Goal: Use online tool/utility: Utilize a website feature to perform a specific function

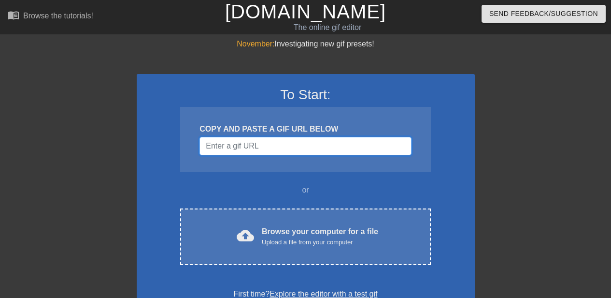
click at [261, 144] on input "Username" at bounding box center [306, 146] width 212 height 18
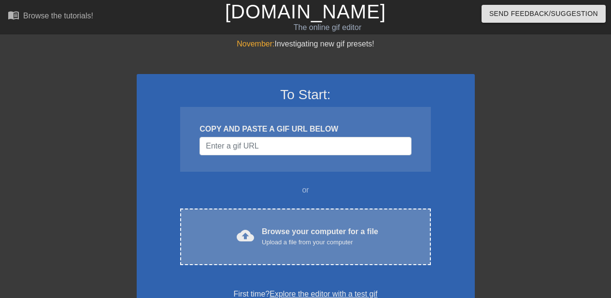
click at [269, 217] on div "cloud_upload Browse your computer for a file Upload a file from your computer C…" at bounding box center [305, 236] width 250 height 57
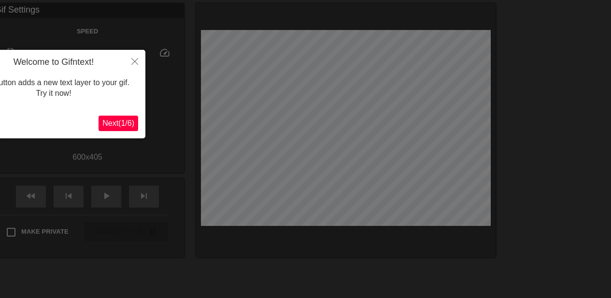
scroll to position [24, 0]
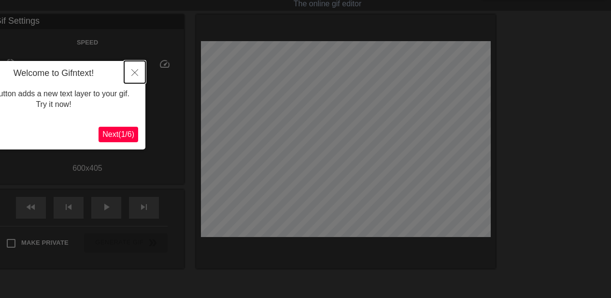
click at [137, 82] on button "Close" at bounding box center [134, 72] width 21 height 22
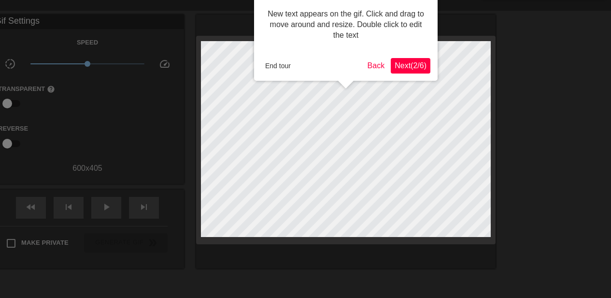
scroll to position [0, 0]
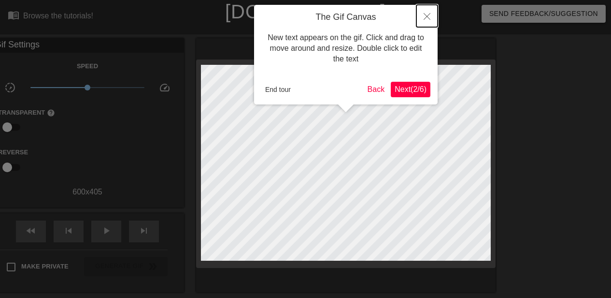
click at [426, 17] on icon "Close" at bounding box center [427, 16] width 7 height 7
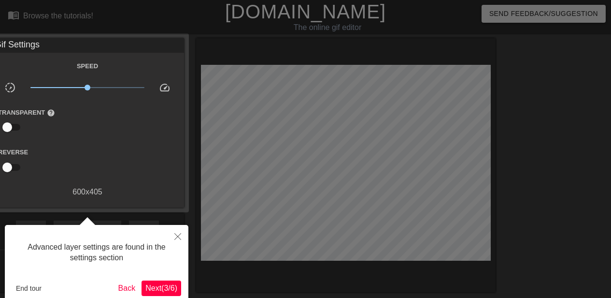
scroll to position [24, 0]
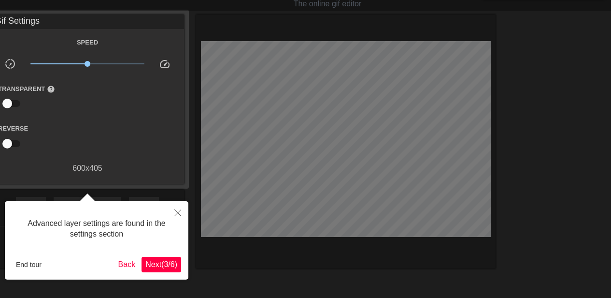
click at [172, 263] on span "Next ( 3 / 6 )" at bounding box center [161, 264] width 32 height 8
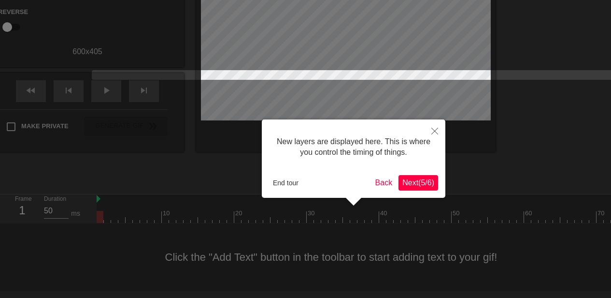
click at [421, 180] on span "Next ( 5 / 6 )" at bounding box center [419, 182] width 32 height 8
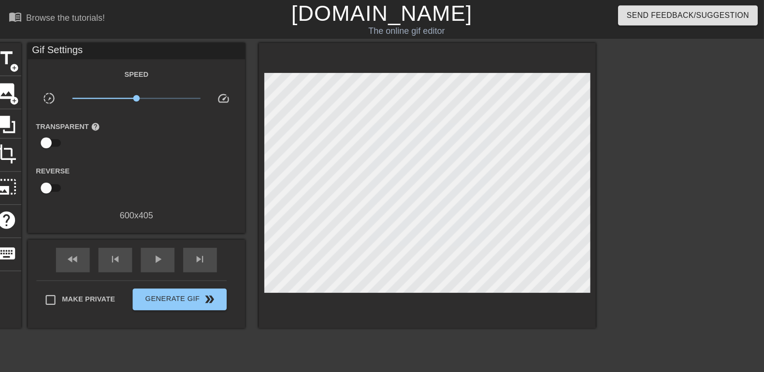
scroll to position [8, 0]
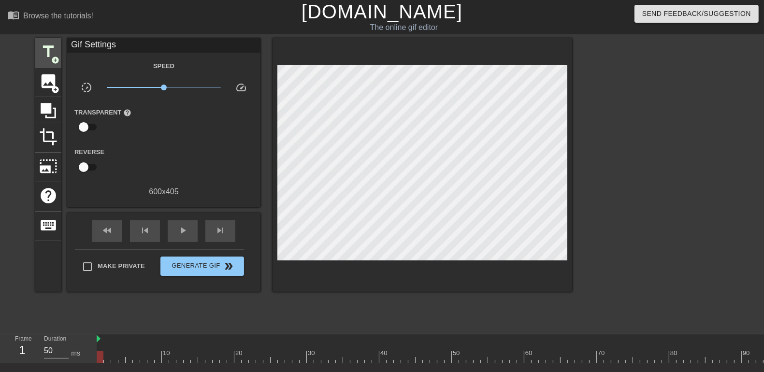
click at [50, 56] on span "title" at bounding box center [48, 52] width 18 height 18
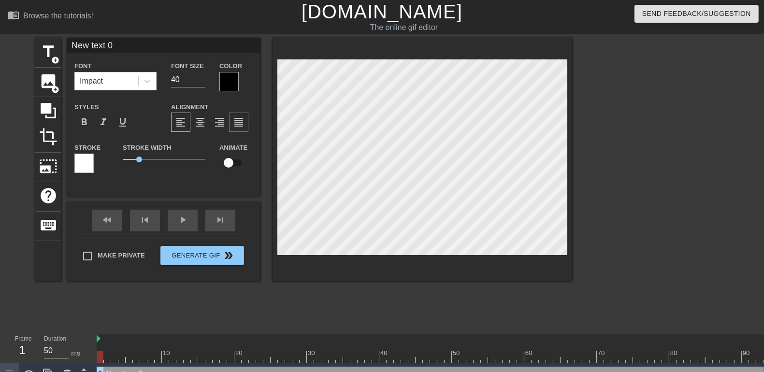
scroll to position [1, 1]
type input "o"
type textarea "o"
type input "on"
type textarea "on"
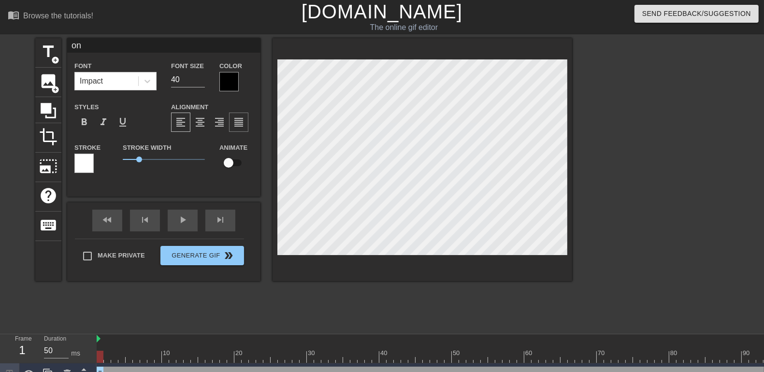
type input "one"
type textarea "one"
type input "one"
type textarea "one"
type input "one m"
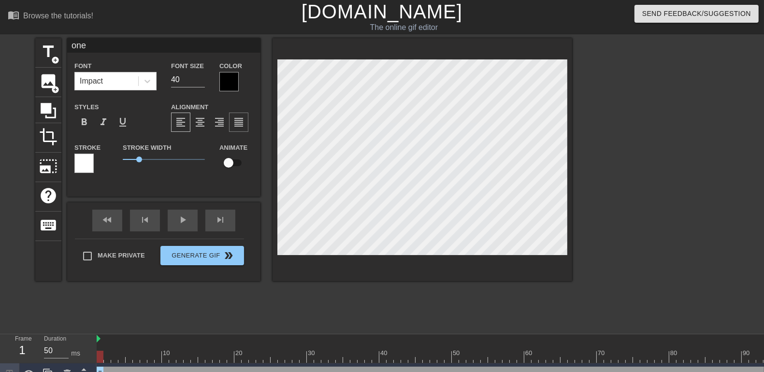
type textarea "one m"
type input "one mi"
type textarea "one mi"
type input "one mil"
type textarea "one mil"
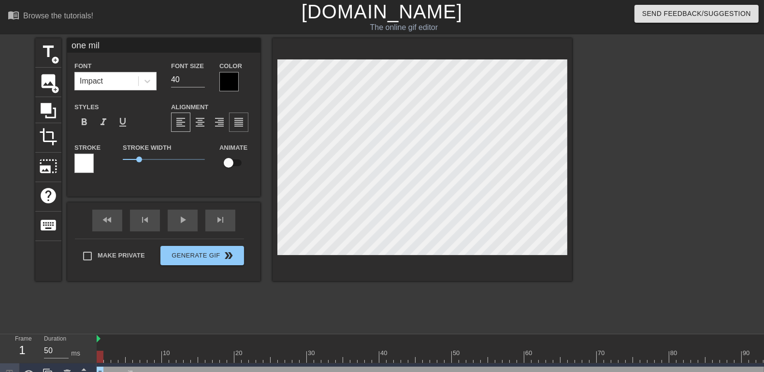
type input "one mill"
type textarea "one mill"
type input "one milli"
type textarea "one milli"
type input "one millio"
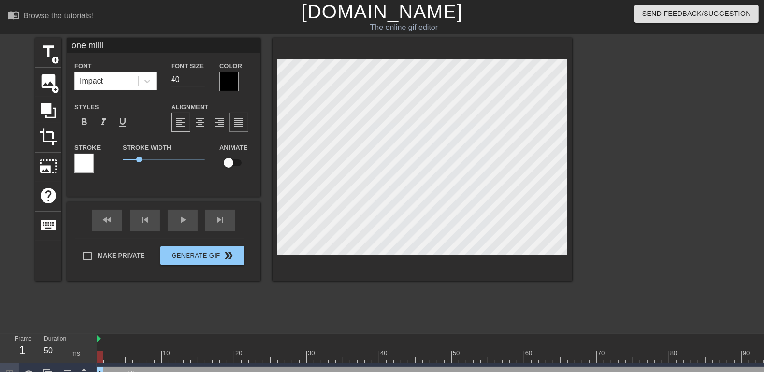
type textarea "one millio"
type input "one million"
type textarea "one million"
type input "one million"
type textarea "one million"
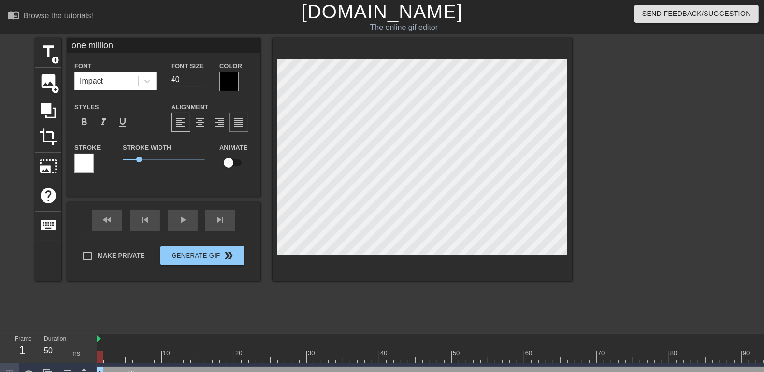
type input "one million p"
type textarea "one million p"
type input "one million pa"
type textarea "one million pa"
type input "one million pas"
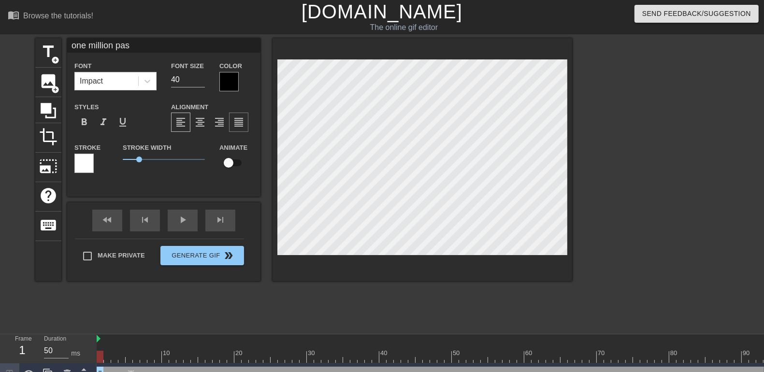
type textarea "one million pas"
type input "one million pass"
type textarea "one million pass"
type input "one million passe"
type textarea "one million passe"
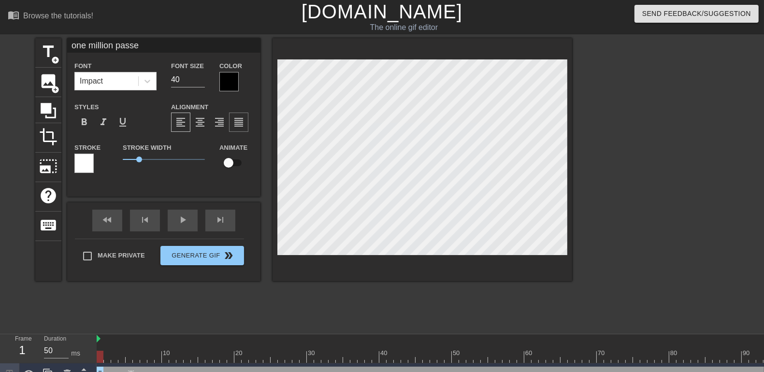
type input "one million passen"
type textarea "one million passen"
type input "one million passeng"
type textarea "one million passeng"
type input "one million passenge"
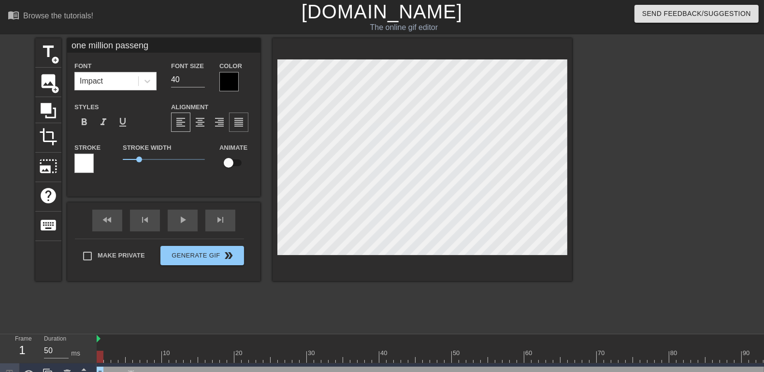
type textarea "one million passenge"
type input "one million passenger"
type textarea "one million passenger"
type input "one million passengers"
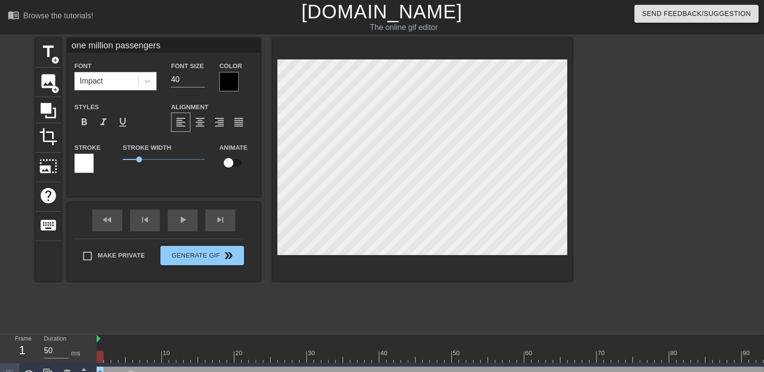
type textarea "one million passengers"
click at [236, 80] on div at bounding box center [228, 81] width 19 height 19
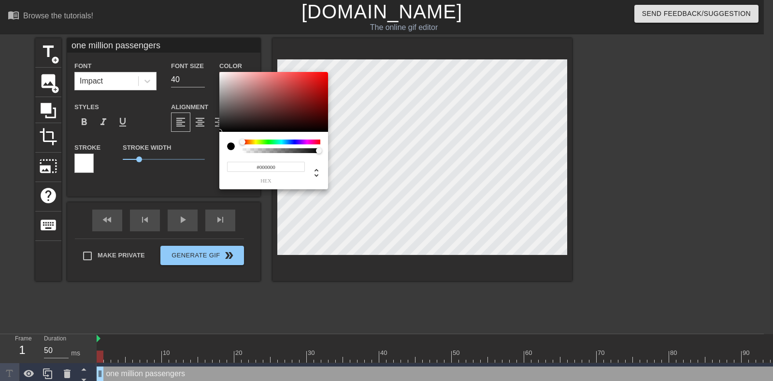
type input "0"
drag, startPoint x: 247, startPoint y: 151, endPoint x: 238, endPoint y: 150, distance: 9.2
click at [238, 150] on div at bounding box center [273, 147] width 93 height 14
type input "202"
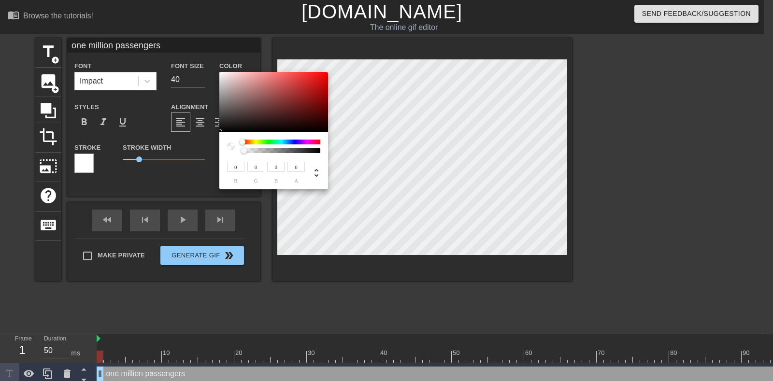
type input "173"
type input "255"
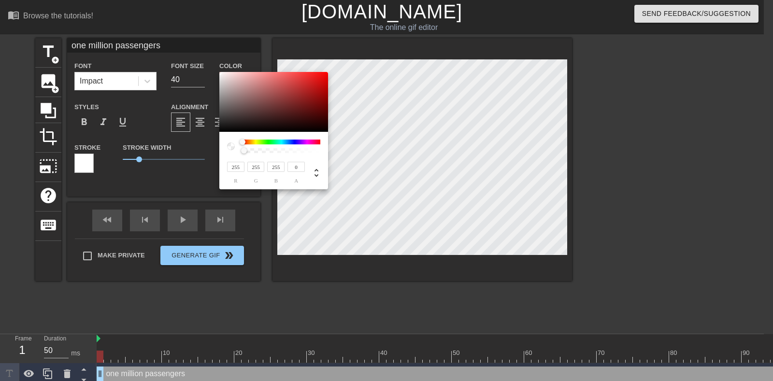
drag, startPoint x: 214, startPoint y: 64, endPoint x: 204, endPoint y: 55, distance: 13.3
click at [204, 55] on div "255 r 255 g 255 b 0 a" at bounding box center [386, 190] width 773 height 381
type input "1"
drag, startPoint x: 249, startPoint y: 149, endPoint x: 339, endPoint y: 156, distance: 90.7
click at [339, 156] on div "255 r 255 g 255 b 1 a" at bounding box center [386, 190] width 773 height 381
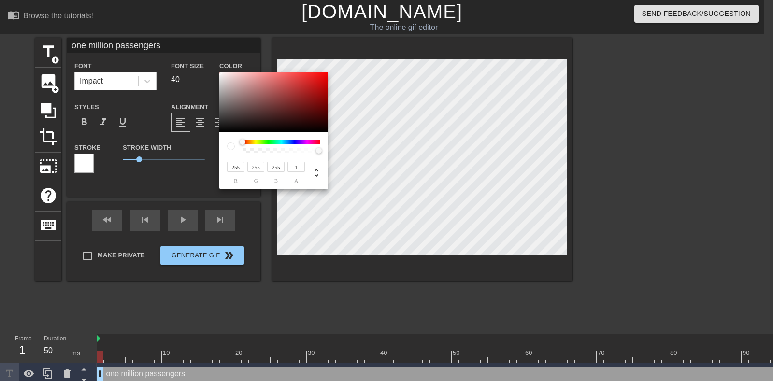
type input "233"
type input "225"
type input "237"
type input "230"
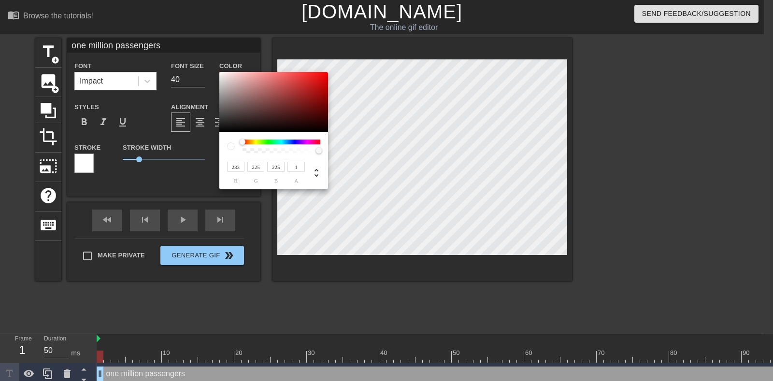
type input "230"
type input "253"
type input "245"
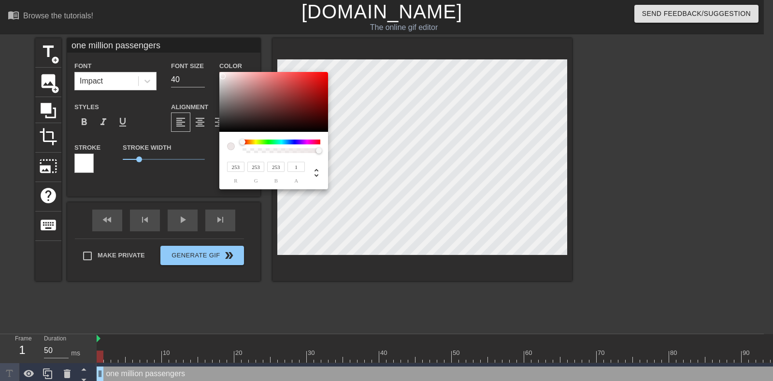
type input "245"
type input "76"
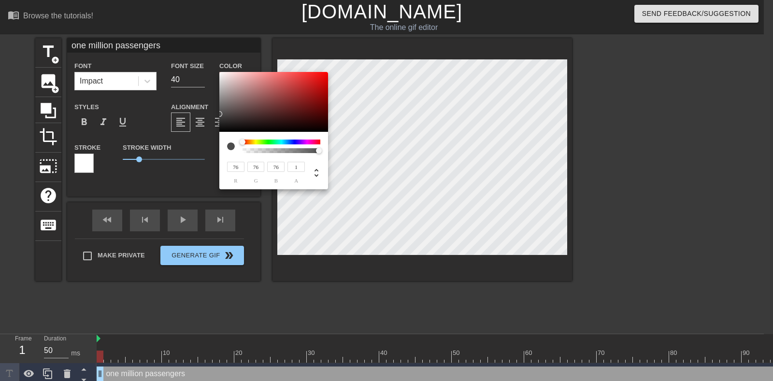
type input "31"
type input "6"
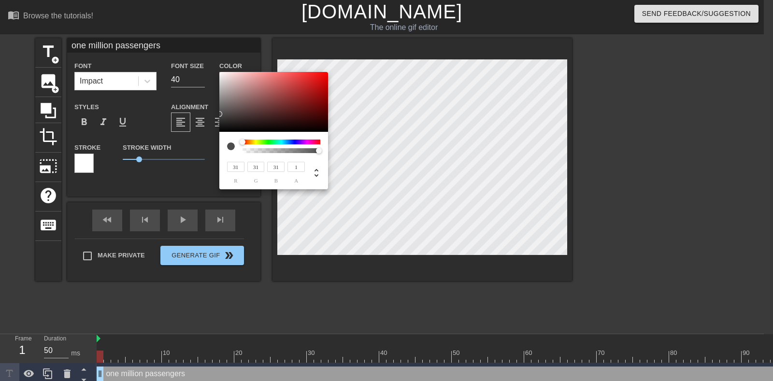
type input "6"
type input "0"
type input "165"
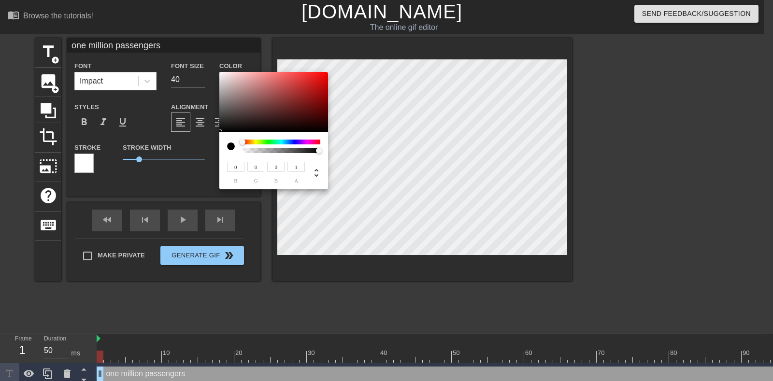
type input "134"
type input "171"
type input "139"
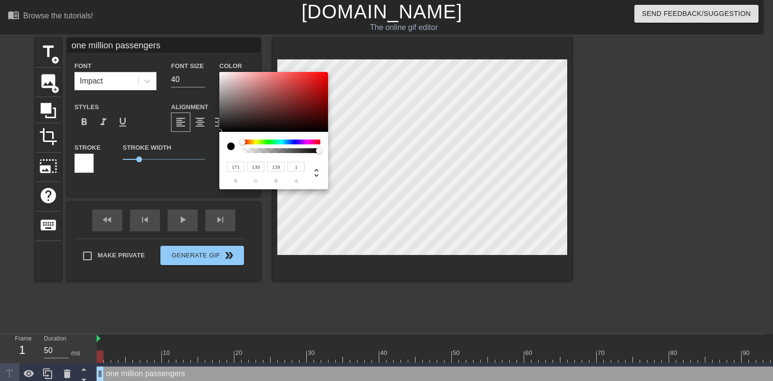
type input "175"
type input "143"
type input "179"
type input "147"
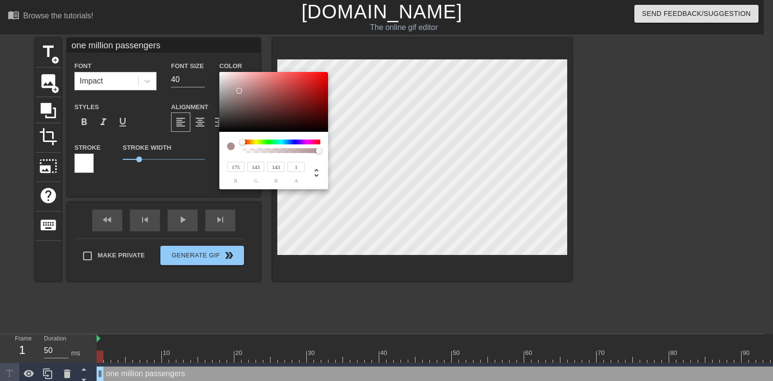
type input "147"
type input "200"
type input "170"
type input "214"
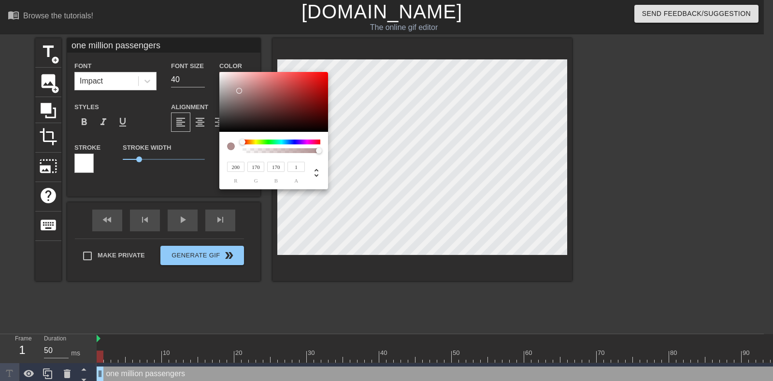
type input "191"
type input "223"
type input "206"
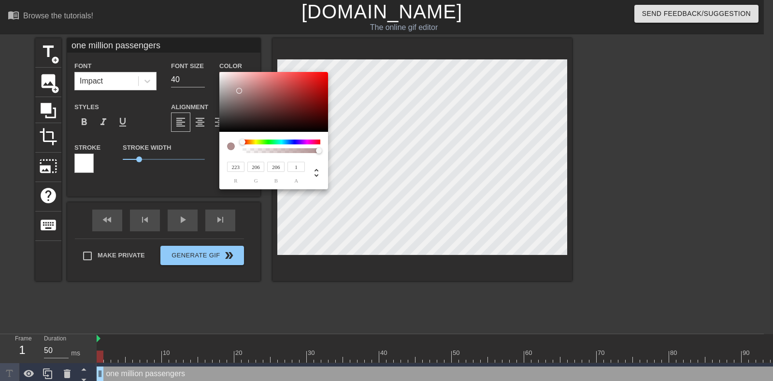
type input "227"
type input "213"
type input "251"
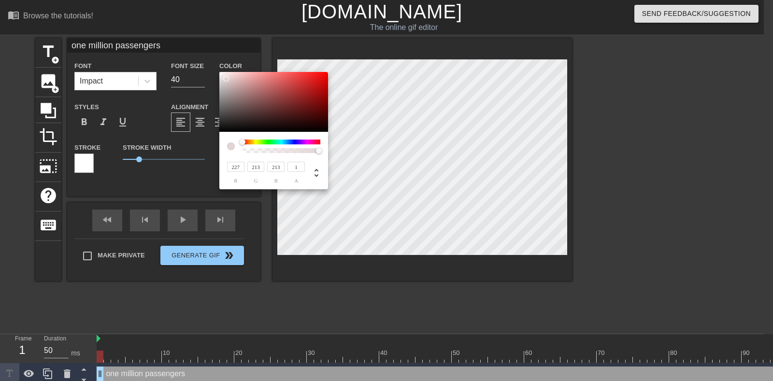
type input "251"
type input "255"
type input "243"
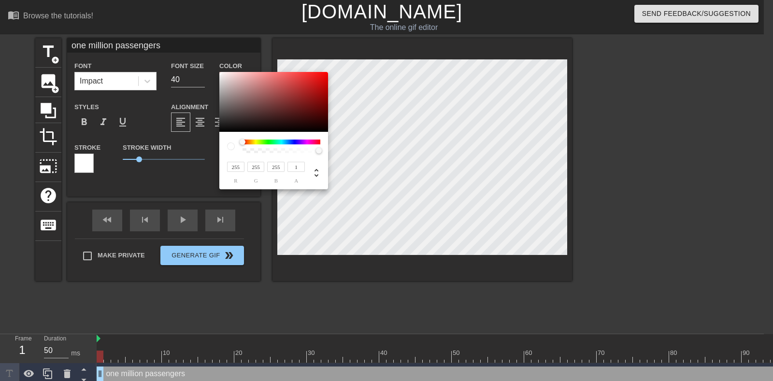
type input "238"
type input "236"
type input "237"
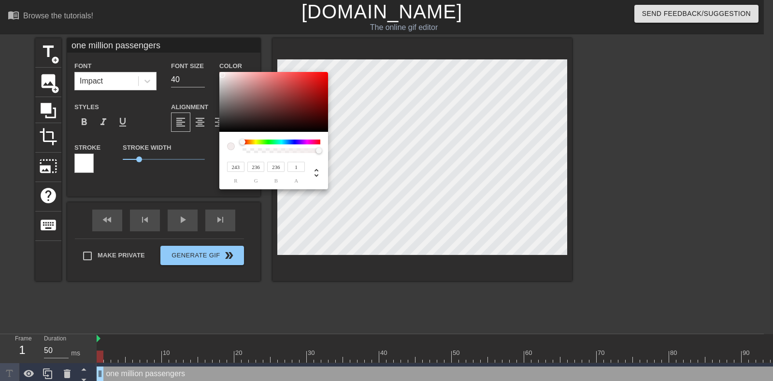
type input "237"
type input "241"
type input "236"
click at [220, 75] on div at bounding box center [273, 102] width 109 height 60
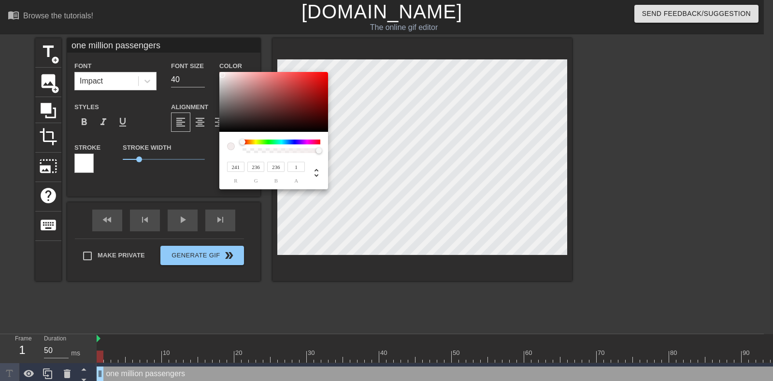
type input "243"
type input "26"
type input "245"
type input "27"
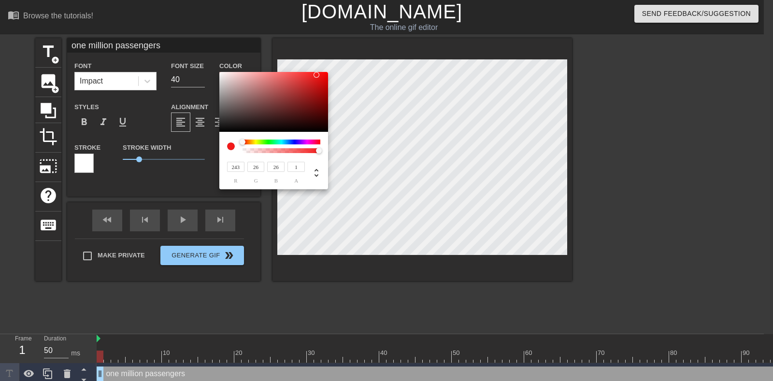
type input "27"
click at [220, 73] on div at bounding box center [273, 102] width 109 height 60
type input "245"
type input "136"
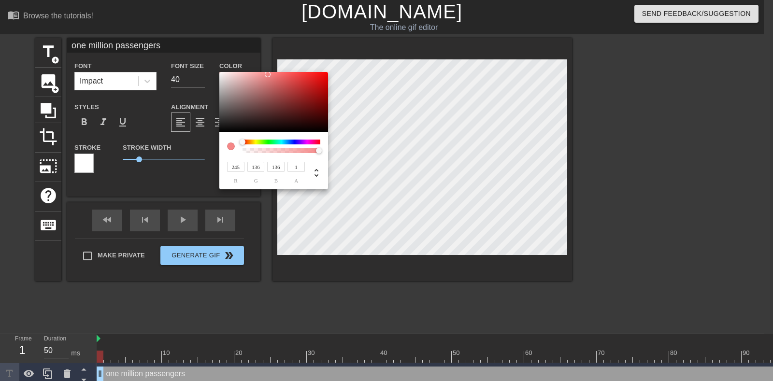
type input "27"
click at [220, 74] on div at bounding box center [273, 102] width 109 height 60
type input "231"
type input "25"
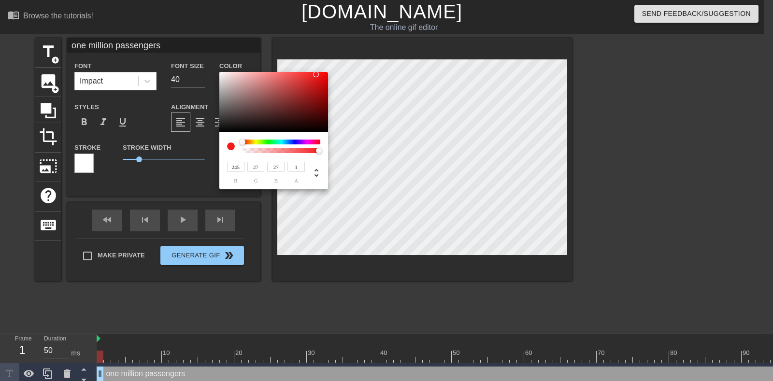
type input "25"
click at [220, 78] on div at bounding box center [273, 102] width 109 height 60
type input "225"
type input "235"
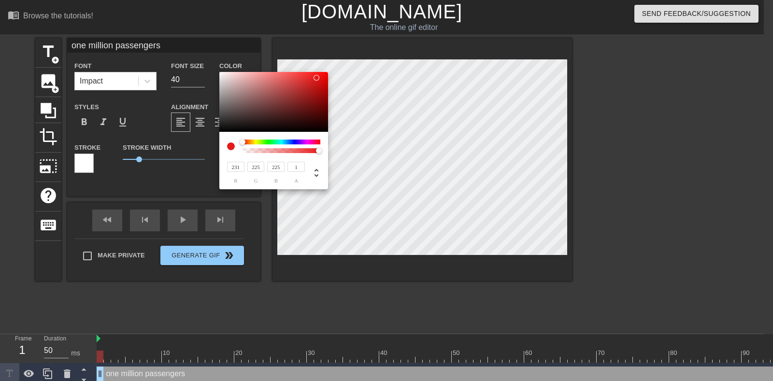
type input "130"
type input "255"
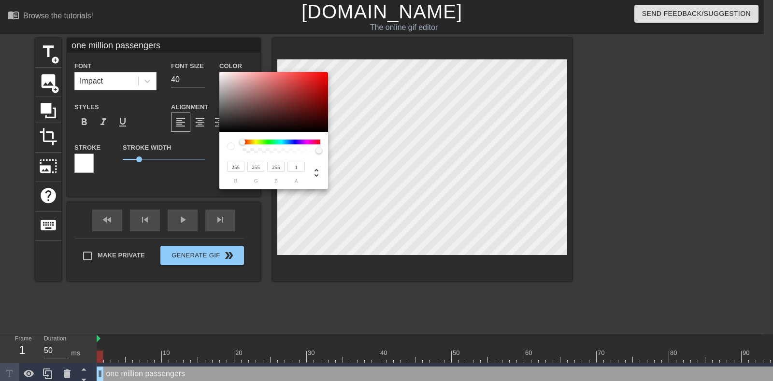
drag, startPoint x: 222, startPoint y: 78, endPoint x: 204, endPoint y: 71, distance: 19.1
click at [204, 71] on div "255 r 255 g 255 b 1 a" at bounding box center [386, 190] width 773 height 381
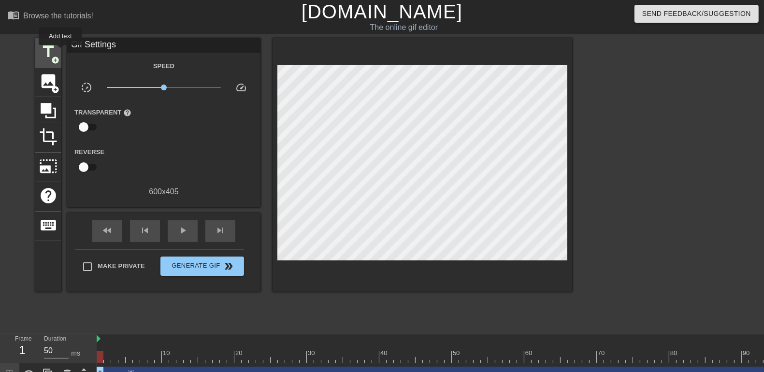
click at [48, 46] on span "title" at bounding box center [48, 52] width 18 height 18
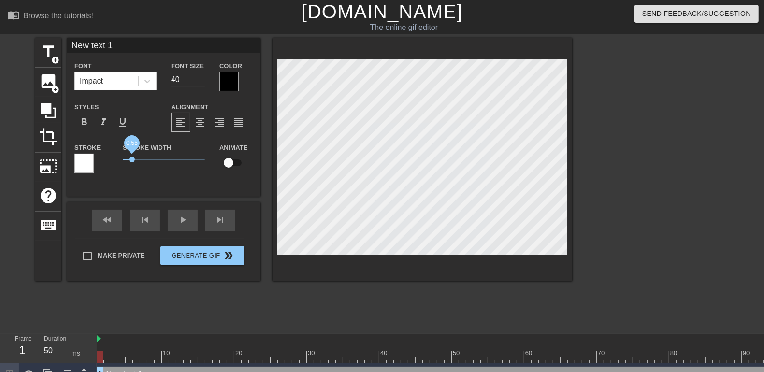
drag, startPoint x: 137, startPoint y: 159, endPoint x: 132, endPoint y: 159, distance: 5.3
click at [132, 159] on span "0.55" at bounding box center [132, 160] width 6 height 6
click at [136, 159] on span "1" at bounding box center [139, 160] width 6 height 6
click at [133, 159] on span "0.8" at bounding box center [136, 160] width 6 height 6
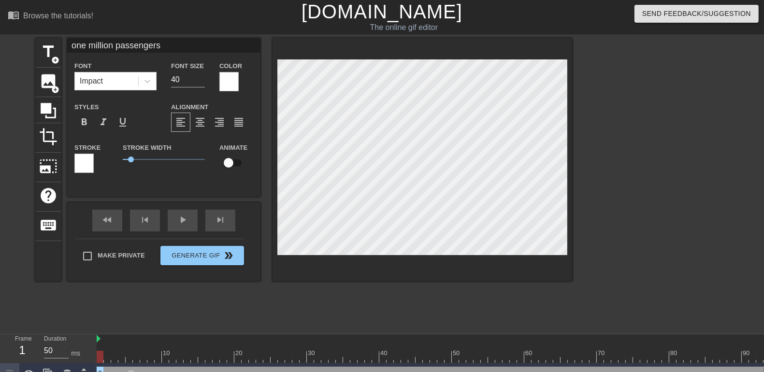
click at [226, 82] on div at bounding box center [228, 81] width 19 height 19
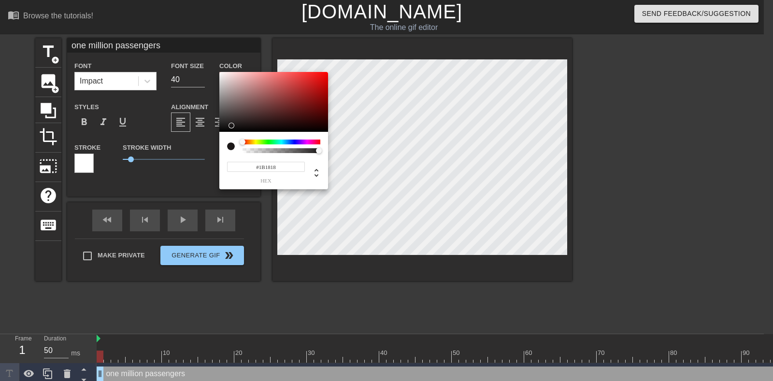
click at [229, 126] on div at bounding box center [273, 102] width 109 height 60
type input "#191616"
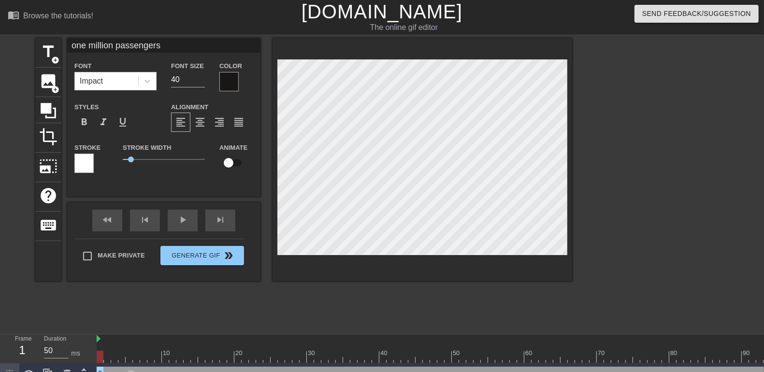
click at [78, 161] on div at bounding box center [83, 163] width 19 height 19
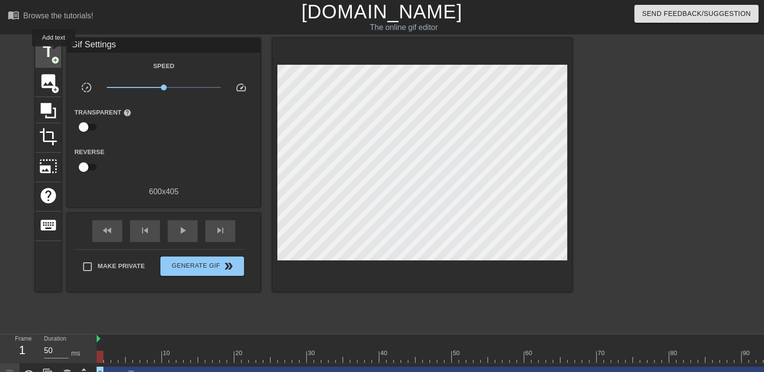
click at [54, 53] on span "title" at bounding box center [48, 52] width 18 height 18
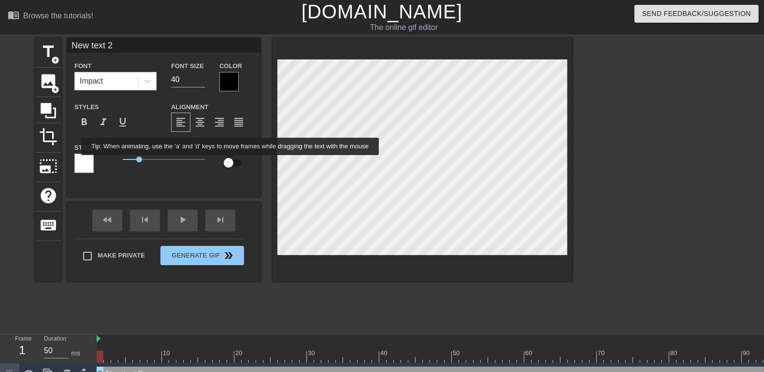
click at [232, 162] on input "checkbox" at bounding box center [228, 163] width 55 height 18
checkbox input "true"
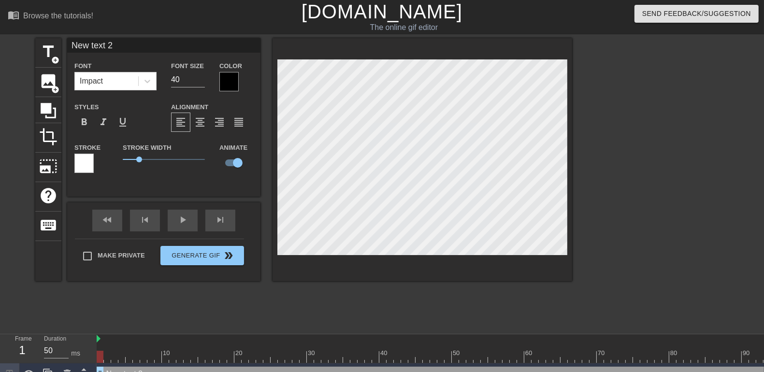
type input "Nw text 2"
type textarea "Nw text 2"
type input "N text 2"
type textarea "N text 2"
type input "Ntext 2"
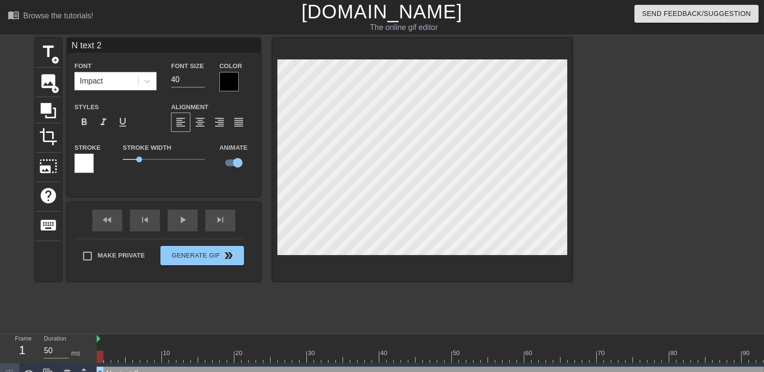
type textarea "Ntext 2"
type input "text 2"
type textarea "text 2"
type input "ext 2"
type textarea "ext 2"
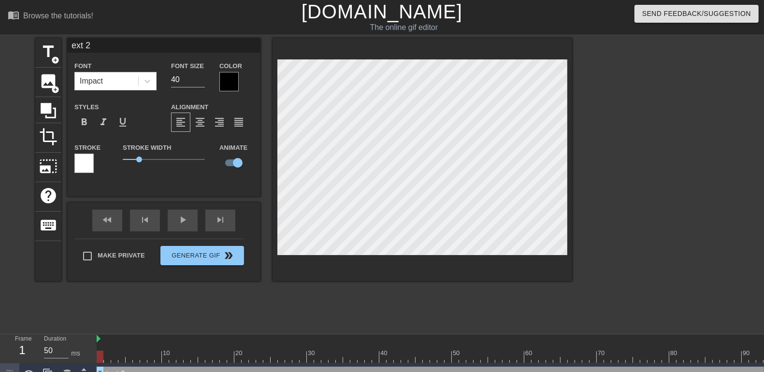
type input "xt 2"
type textarea "xt 2"
type input "t 2"
type textarea "t 2"
type input "2"
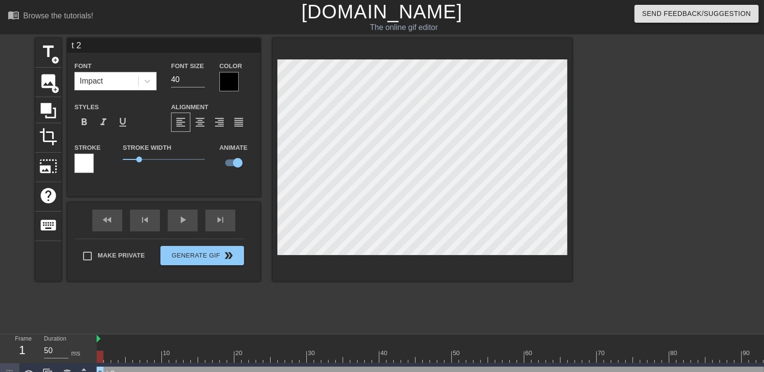
type textarea "2"
type input "2"
type textarea "2"
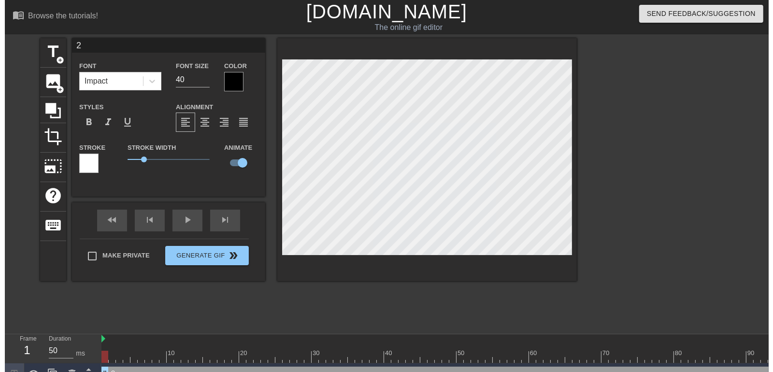
scroll to position [1, 0]
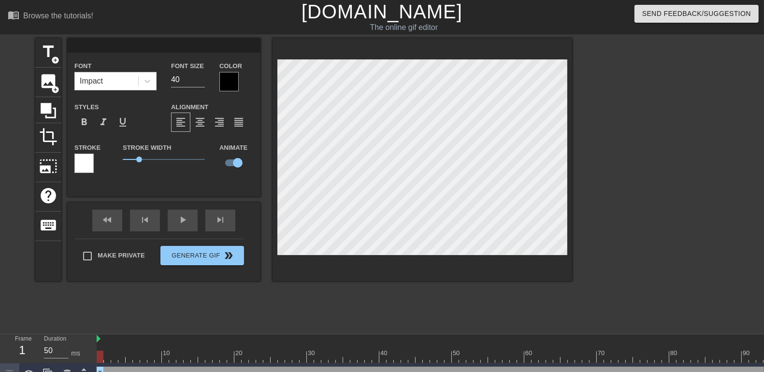
click at [611, 191] on div at bounding box center [656, 183] width 145 height 290
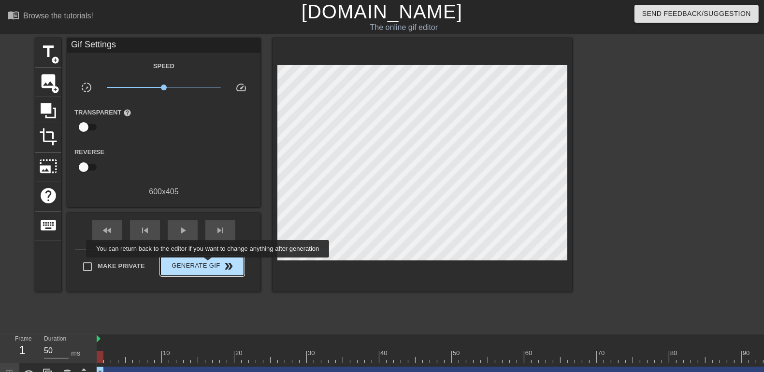
click at [208, 266] on span "Generate Gif double_arrow" at bounding box center [202, 267] width 76 height 12
